Goal: Obtain resource: Download file/media

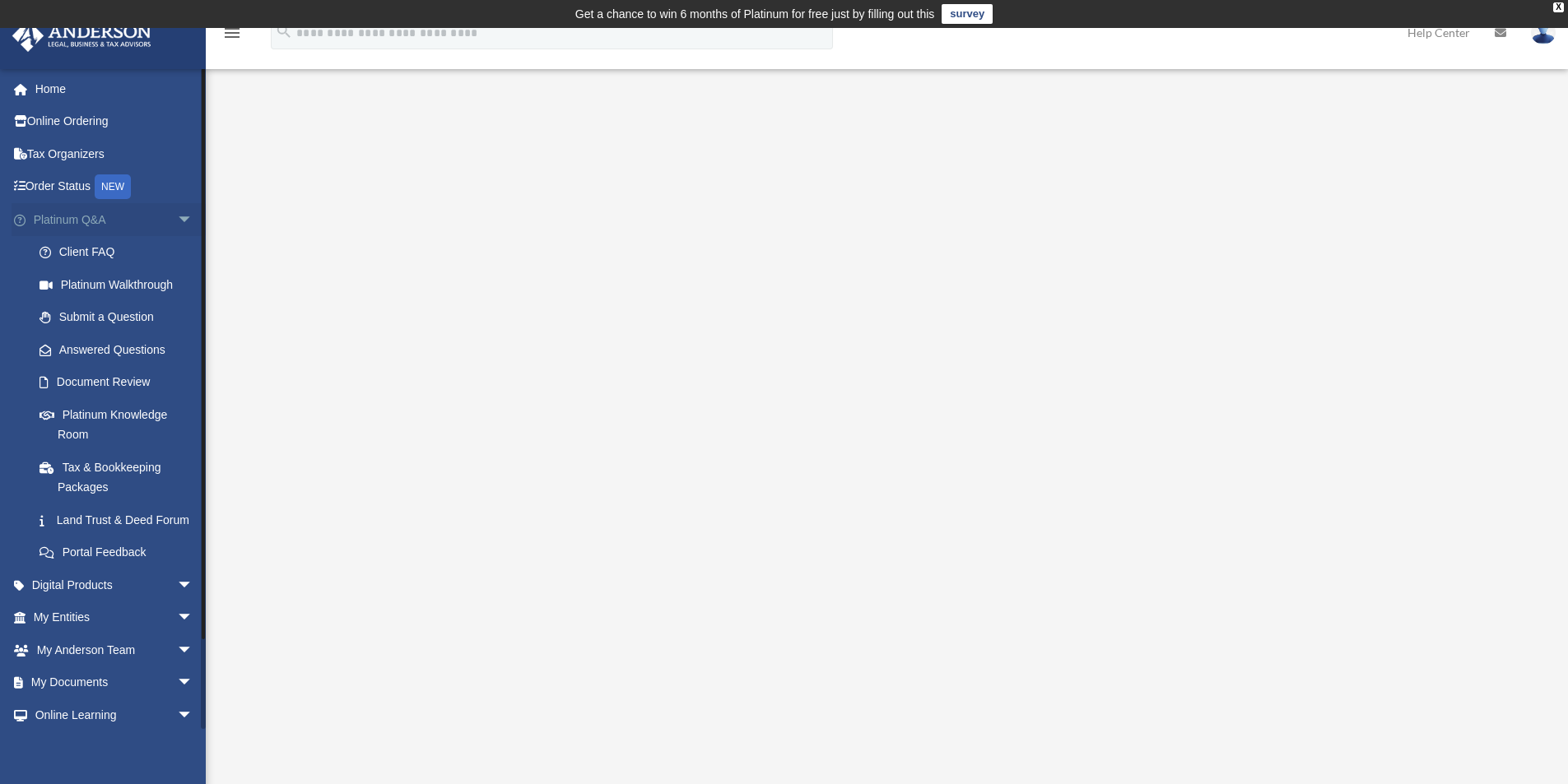
click at [90, 224] on link "Platinum Q&A arrow_drop_down" at bounding box center [115, 220] width 207 height 33
click at [177, 220] on span "arrow_drop_down" at bounding box center [193, 220] width 33 height 34
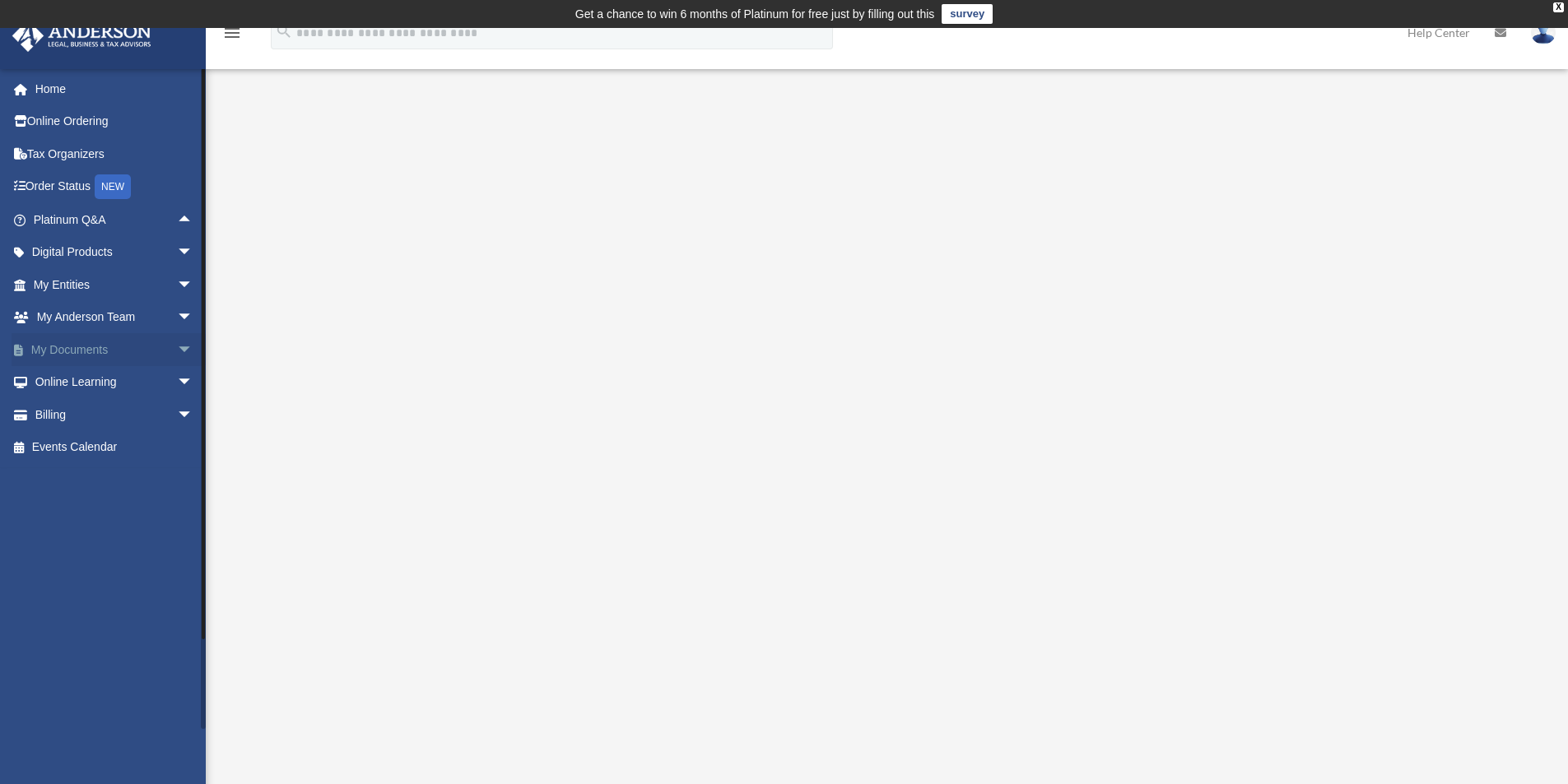
click at [177, 342] on span "arrow_drop_down" at bounding box center [193, 350] width 33 height 34
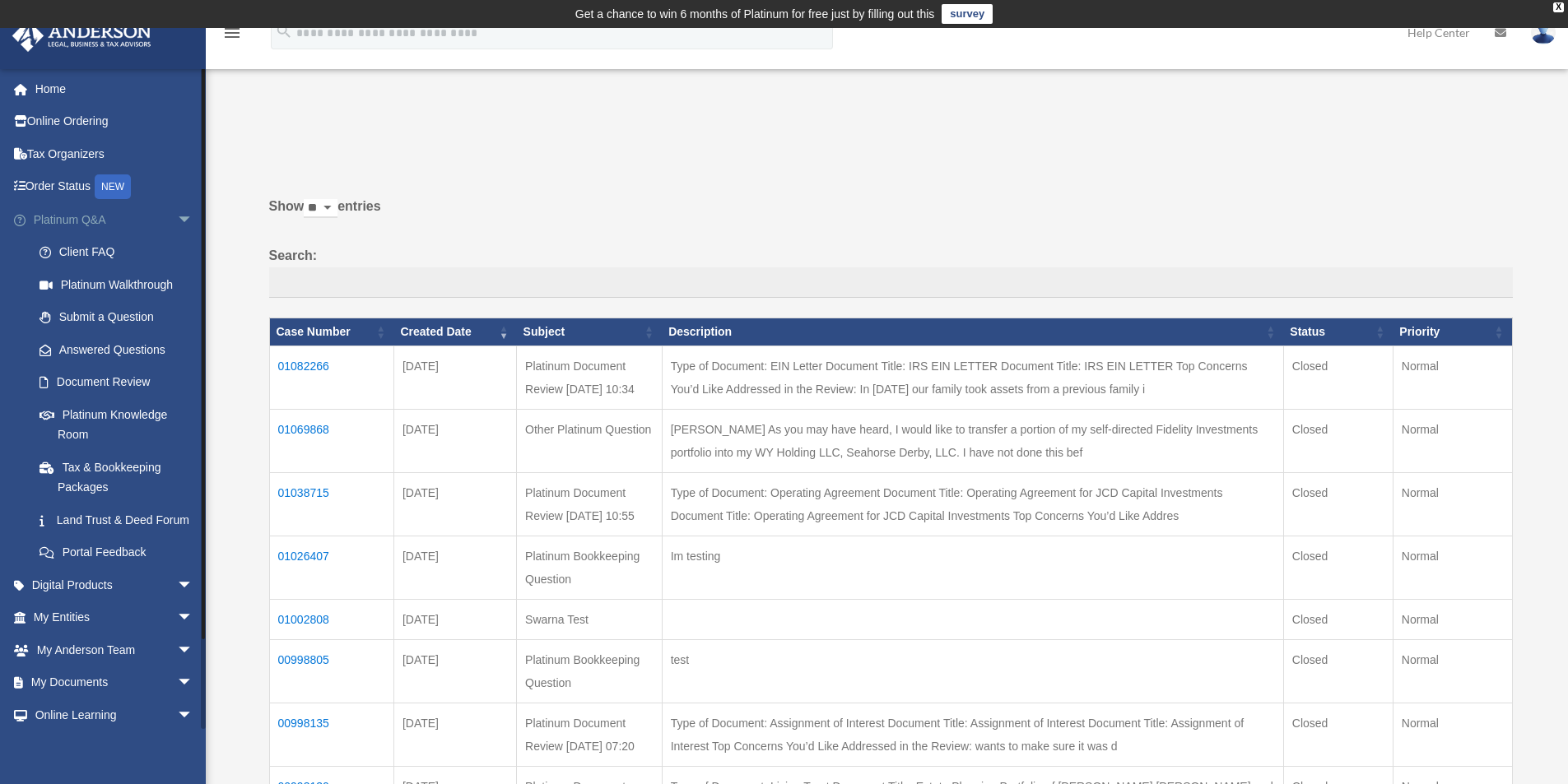
click at [177, 221] on span "arrow_drop_down" at bounding box center [193, 220] width 33 height 34
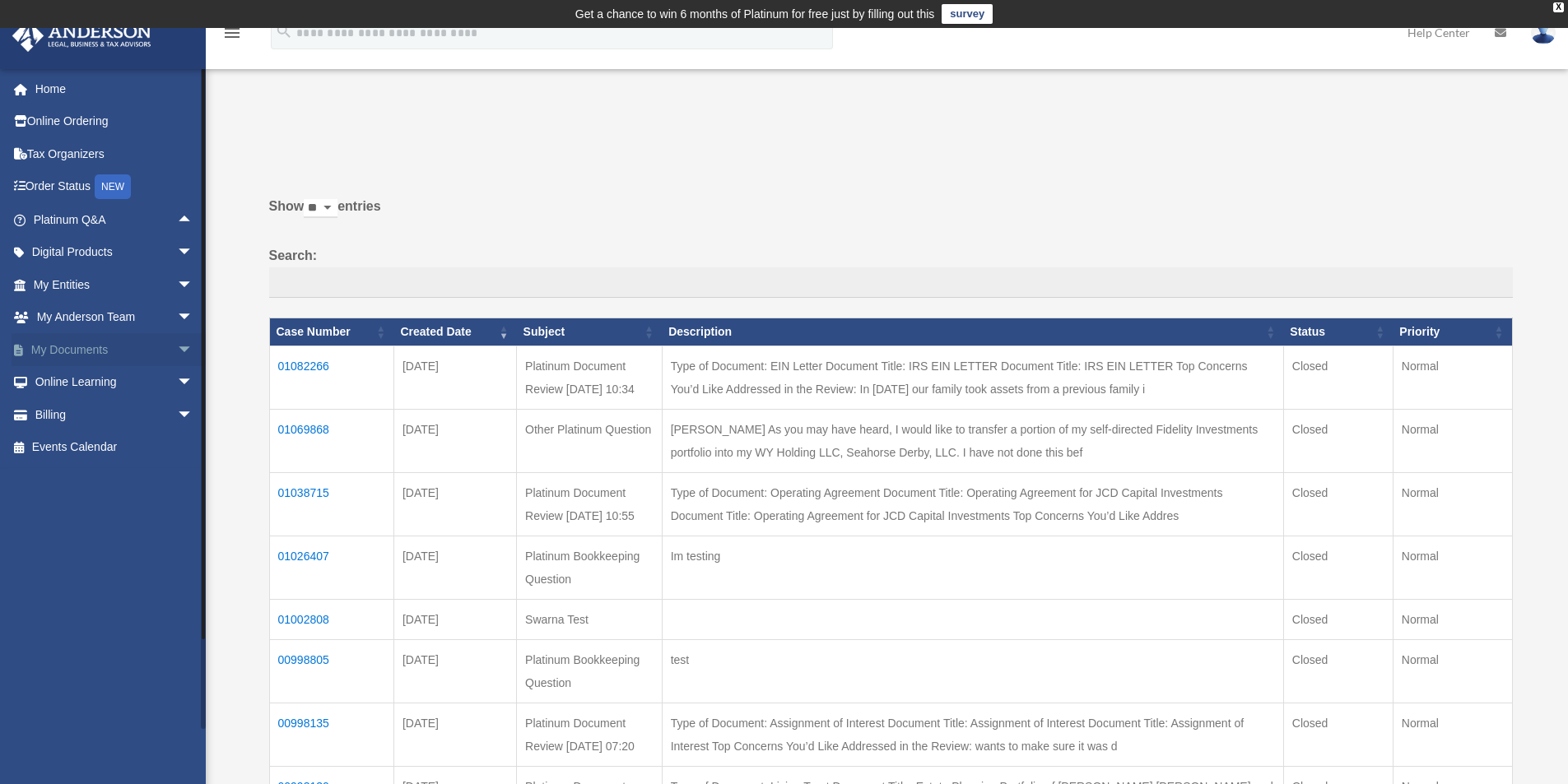
click at [177, 351] on span "arrow_drop_down" at bounding box center [193, 350] width 33 height 34
click at [115, 439] on link "Forms Library" at bounding box center [120, 448] width 195 height 33
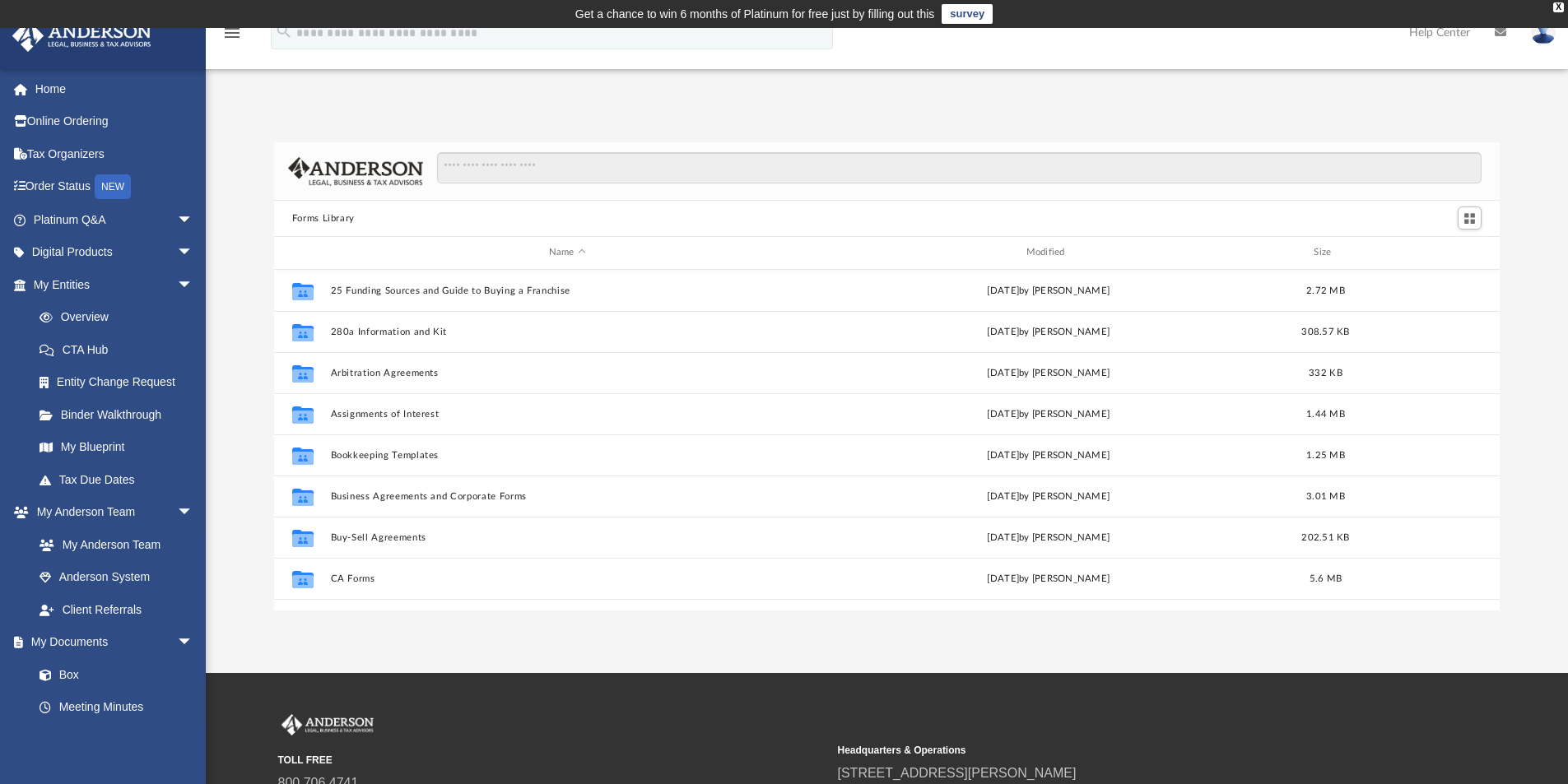
scroll to position [362, 1213]
click at [580, 168] on input "Search files and folders" at bounding box center [959, 168] width 1045 height 31
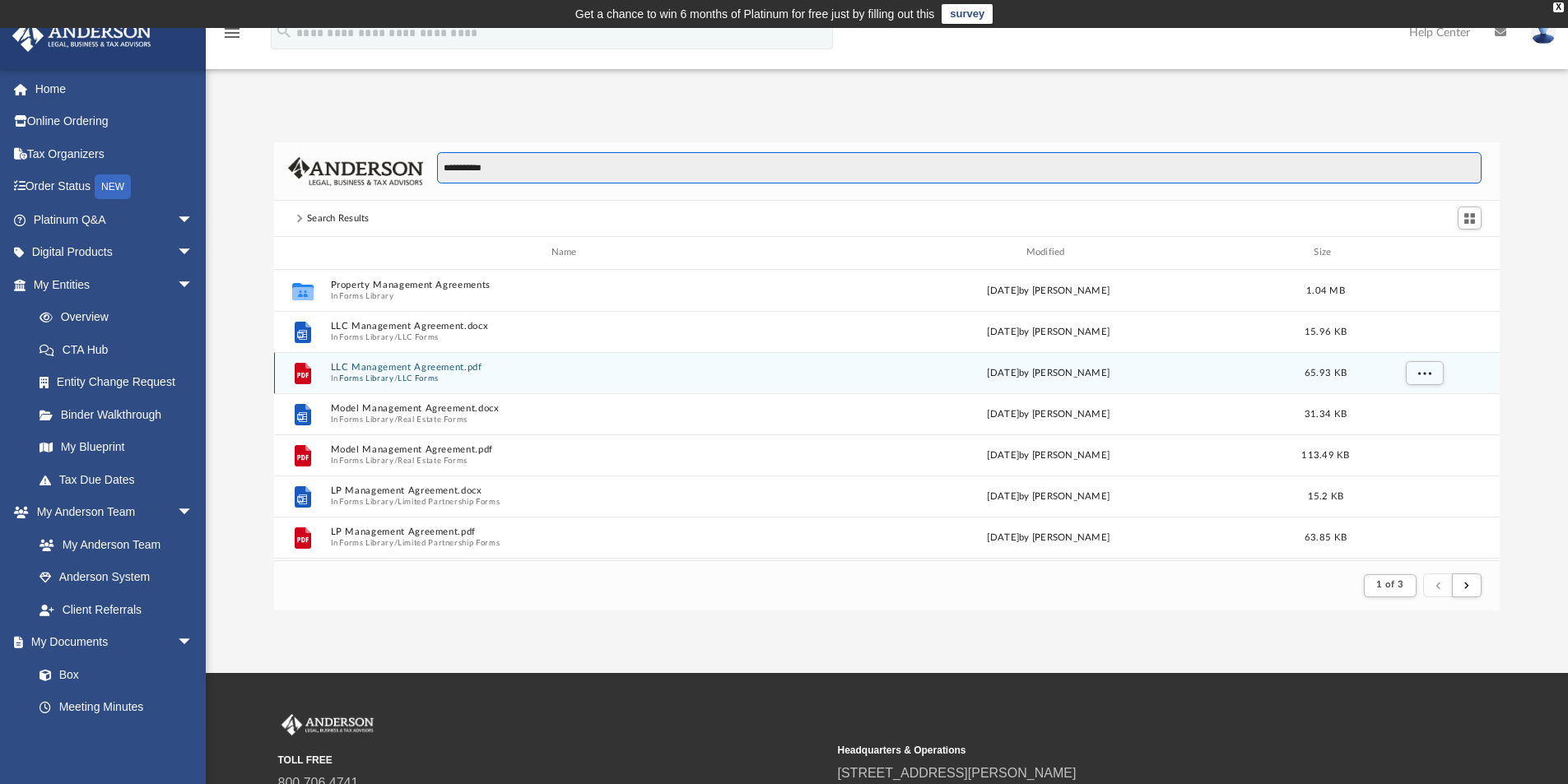
type input "**********"
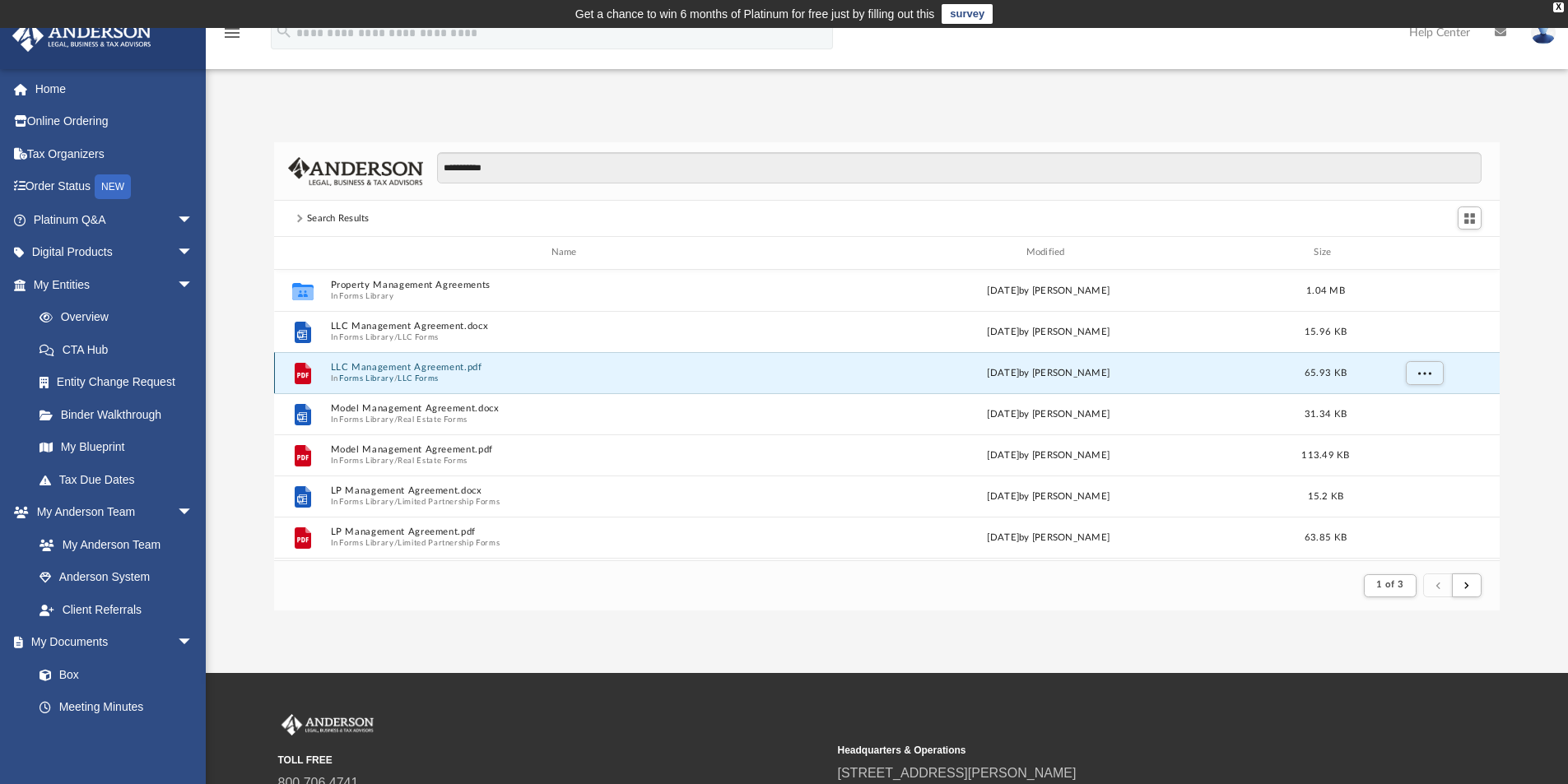
click at [381, 368] on button "LLC Management Agreement.pdf" at bounding box center [567, 367] width 474 height 11
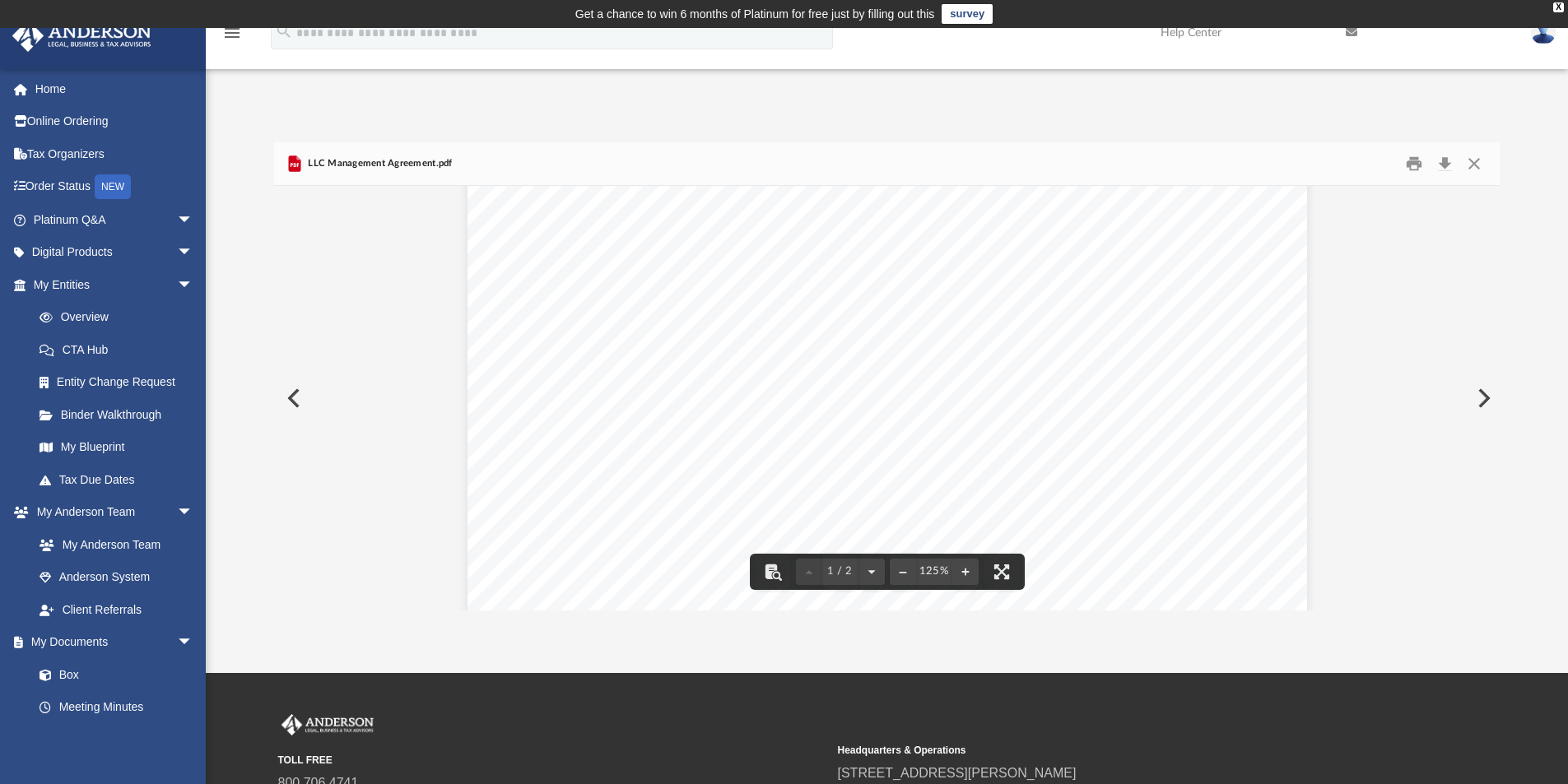
scroll to position [329, 0]
